Goal: Transaction & Acquisition: Book appointment/travel/reservation

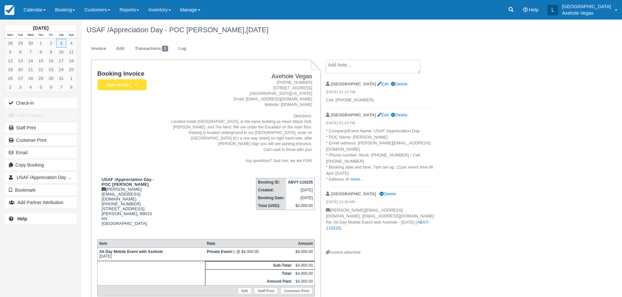
click at [70, 21] on div "[DATE] Mon Tue Wed Thu Fri Sat Sun 28 29 30 1 2 3 4 5 6 7 8 9 10 11 12 13 14 15…" at bounding box center [41, 125] width 72 height 211
click at [70, 20] on div "[DATE] Mon Tue Wed Thu Fri Sat Sun 28 29 30 1 2 3 4 5 6 7 8 9 10 11 12 13 14 15…" at bounding box center [41, 125] width 72 height 211
click at [69, 9] on link "Booking" at bounding box center [64, 10] width 29 height 20
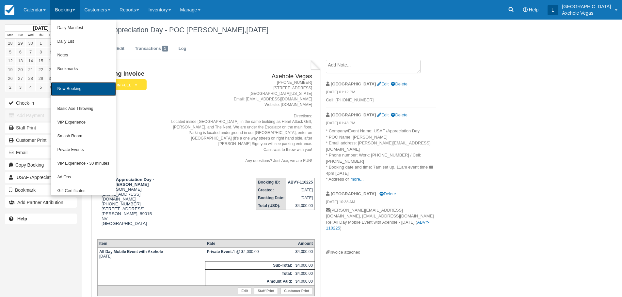
click at [72, 94] on link "New Booking" at bounding box center [83, 89] width 65 height 14
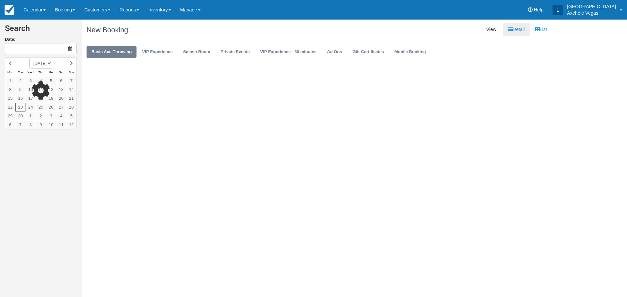
type input "Tue 23 Sep 2025"
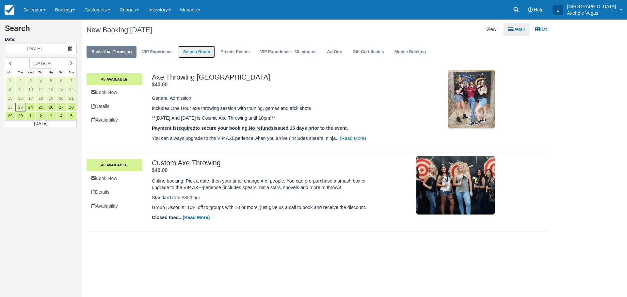
click at [201, 54] on link "Smash Room" at bounding box center [196, 52] width 37 height 13
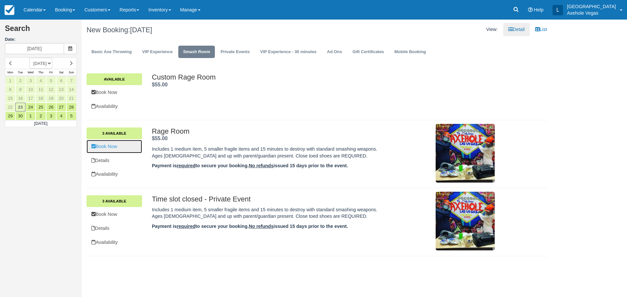
click at [114, 149] on link "Book Now" at bounding box center [113, 146] width 55 height 13
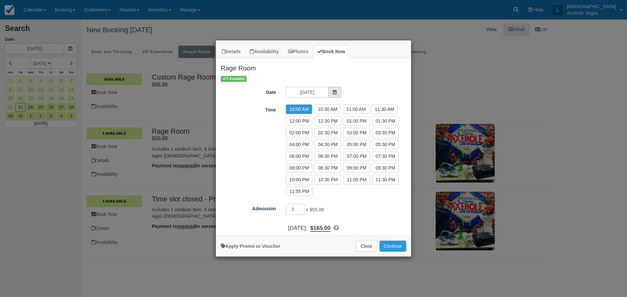
click at [337, 92] on icon "Item Modal" at bounding box center [334, 92] width 5 height 5
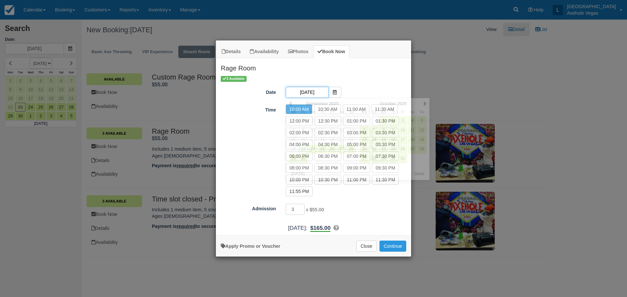
scroll to position [0, 1]
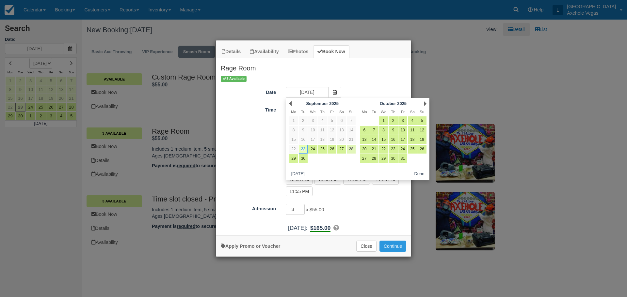
click at [351, 149] on link "28" at bounding box center [351, 149] width 9 height 9
type input "Sun 28 Sep 2025"
radio input "false"
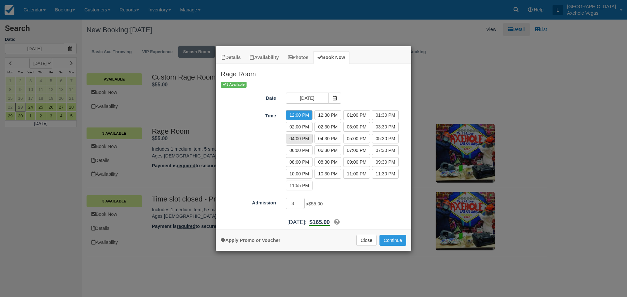
click at [301, 140] on label "04:00 PM" at bounding box center [299, 139] width 27 height 10
radio input "true"
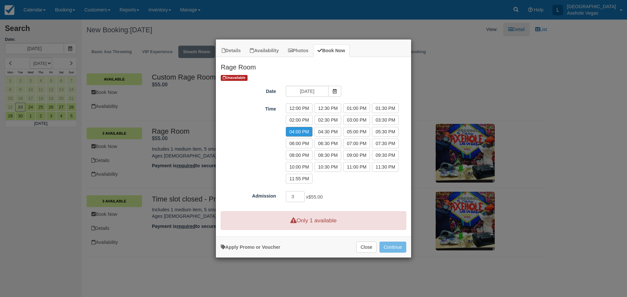
click at [172, 28] on div "Details Availability Photos Book Now Rage Room Includes 1 medium item, 5 smalle…" at bounding box center [313, 148] width 627 height 297
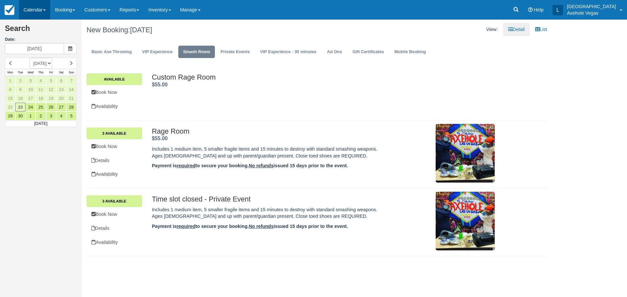
click at [40, 6] on link "Calendar" at bounding box center [34, 10] width 31 height 20
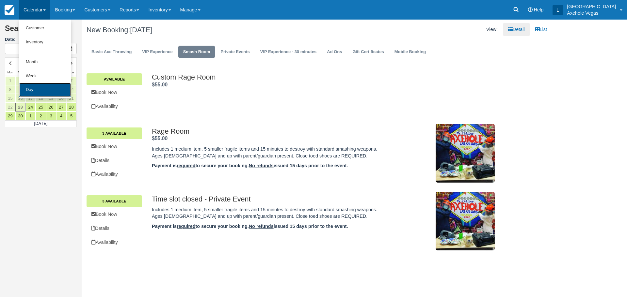
click at [47, 87] on link "Day" at bounding box center [45, 90] width 52 height 14
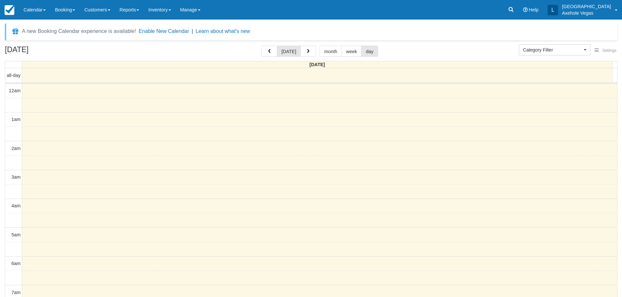
select select
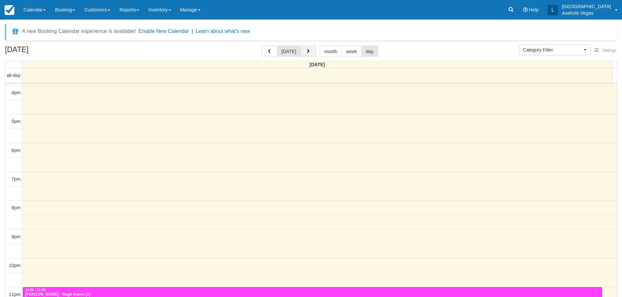
click at [310, 50] on button "button" at bounding box center [308, 51] width 16 height 11
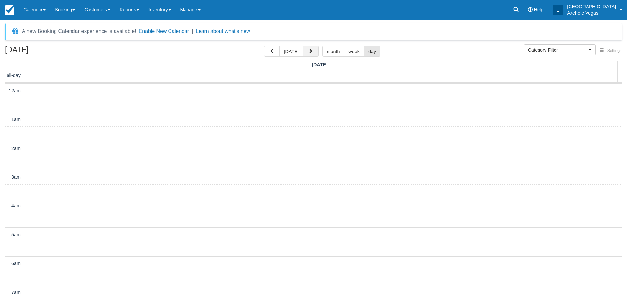
click at [310, 50] on span "button" at bounding box center [310, 51] width 5 height 5
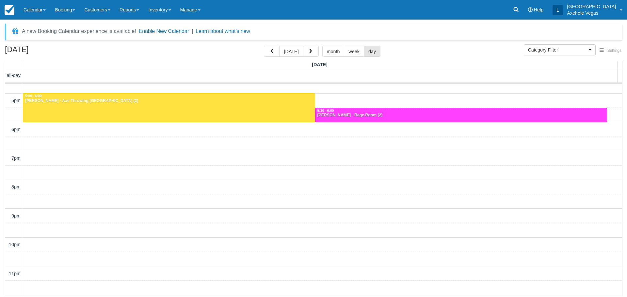
scroll to position [415, 0]
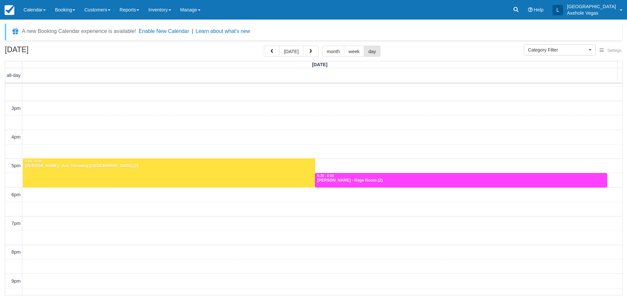
click at [137, 134] on div "12am 1am 2am 3am 4am 5am 6am 7am 8am 9am 10am 11am 12pm 1pm 2pm 3pm 4pm 5pm 6pm…" at bounding box center [313, 15] width 617 height 692
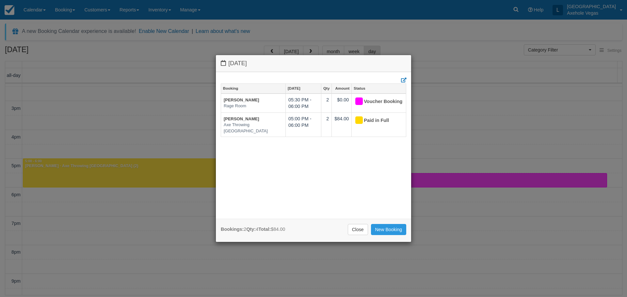
click at [132, 51] on div "Sunday September 28 2025 Booking Sep 28 Qty Amount Status Kelly Gallagher Rage …" at bounding box center [313, 148] width 627 height 297
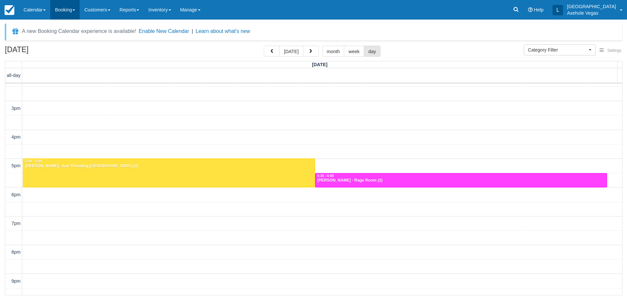
click at [76, 13] on link "Booking" at bounding box center [64, 10] width 29 height 20
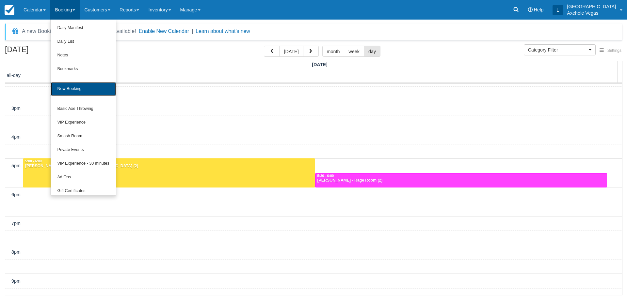
click at [74, 90] on link "New Booking" at bounding box center [83, 89] width 65 height 14
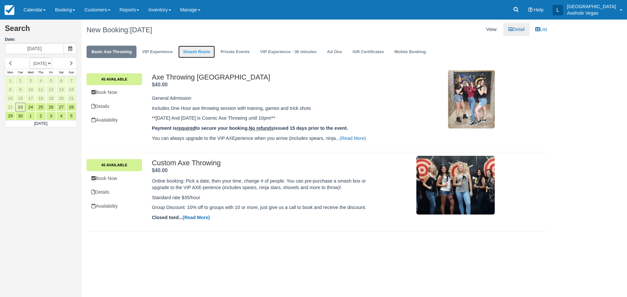
click at [198, 56] on link "Smash Room" at bounding box center [196, 52] width 37 height 13
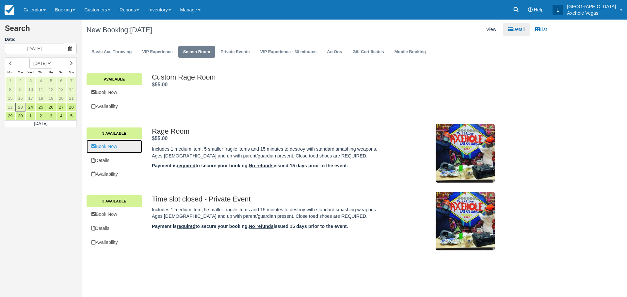
click at [119, 148] on link "Book Now" at bounding box center [113, 146] width 55 height 13
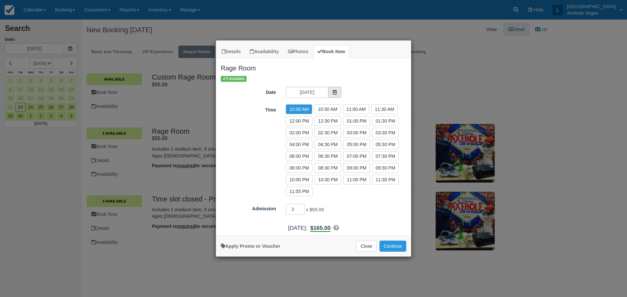
click at [334, 89] on span "Item Modal" at bounding box center [334, 92] width 13 height 11
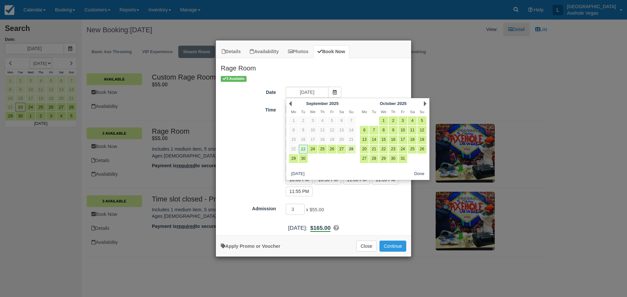
click at [352, 148] on link "28" at bounding box center [351, 149] width 9 height 9
type input "Sun 28 Sep 2025"
radio input "false"
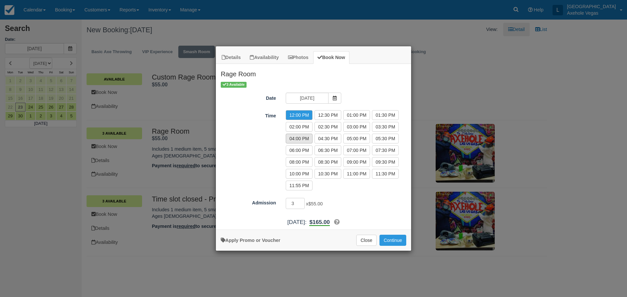
click at [300, 140] on label "04:00 PM" at bounding box center [299, 139] width 27 height 10
radio input "true"
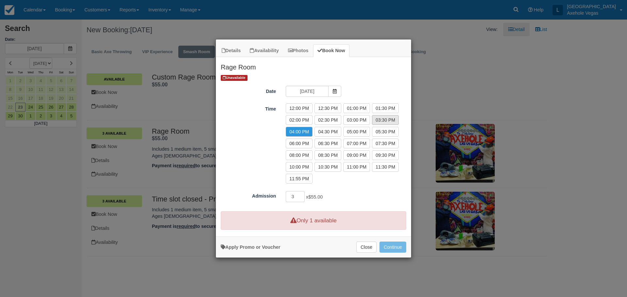
click at [379, 122] on label "03:30 PM" at bounding box center [385, 120] width 27 height 10
radio input "true"
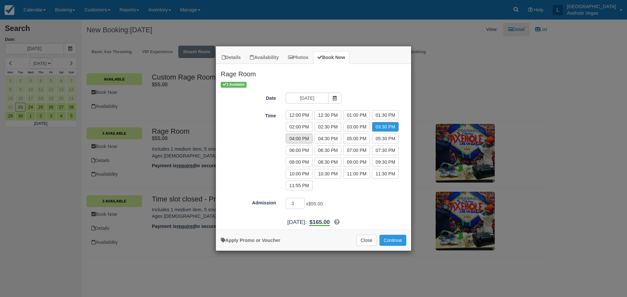
click at [301, 136] on label "04:00 PM" at bounding box center [299, 139] width 27 height 10
radio input "true"
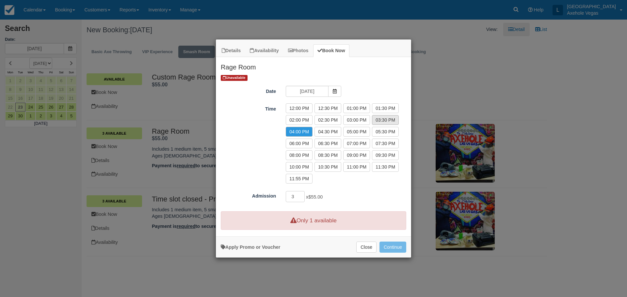
click at [379, 120] on label "03:30 PM" at bounding box center [385, 120] width 27 height 10
radio input "true"
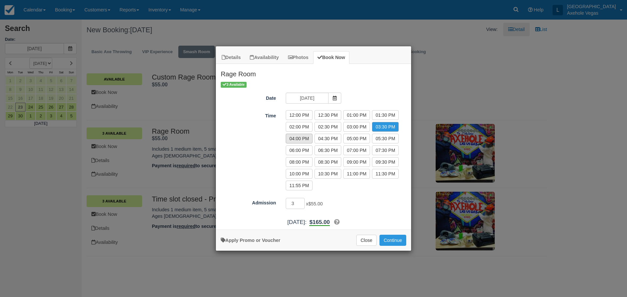
click at [296, 137] on label "04:00 PM" at bounding box center [299, 139] width 27 height 10
radio input "true"
